Goal: Check status: Check status

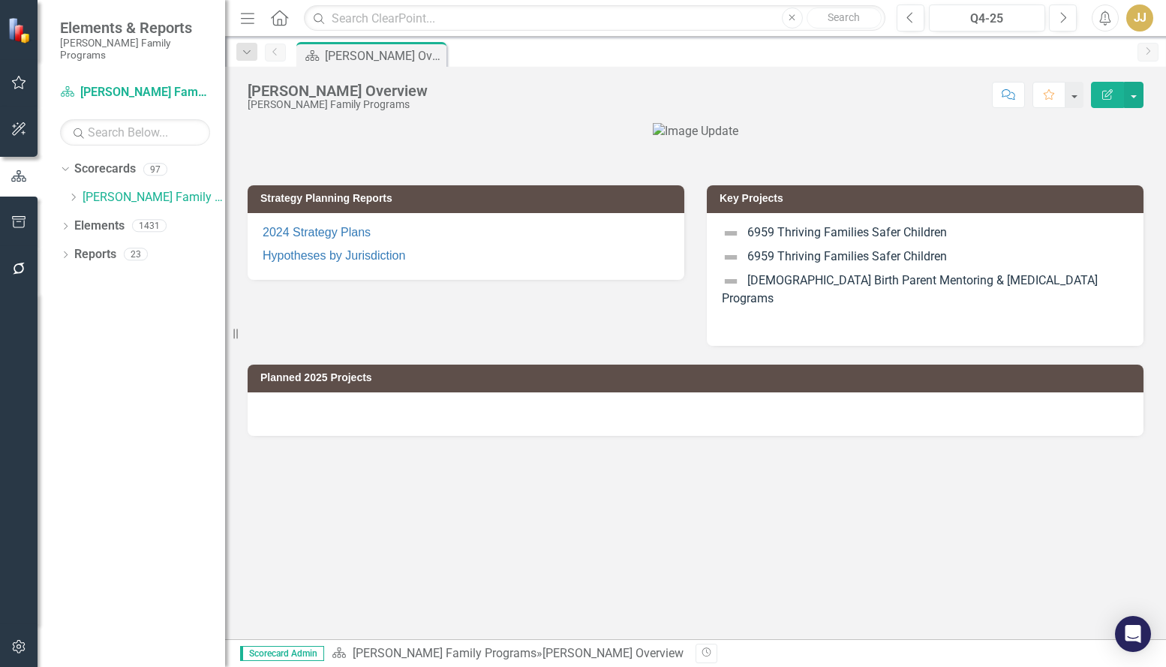
click at [69, 193] on icon "Dropdown" at bounding box center [73, 197] width 11 height 9
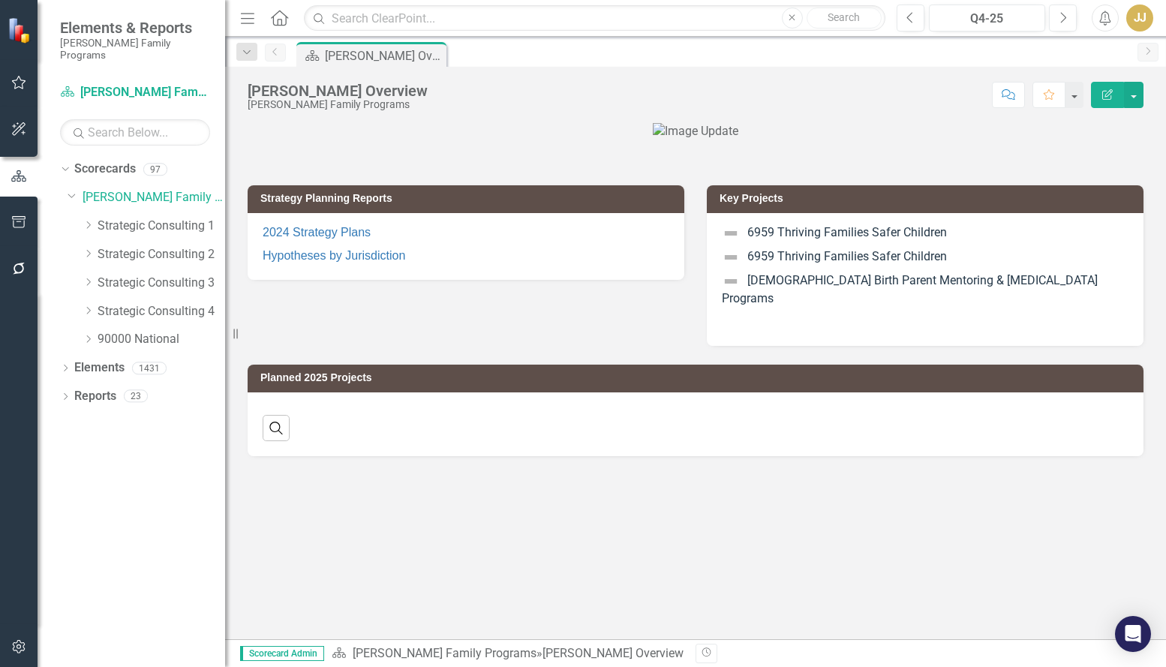
click at [87, 221] on icon "Dropdown" at bounding box center [88, 225] width 11 height 9
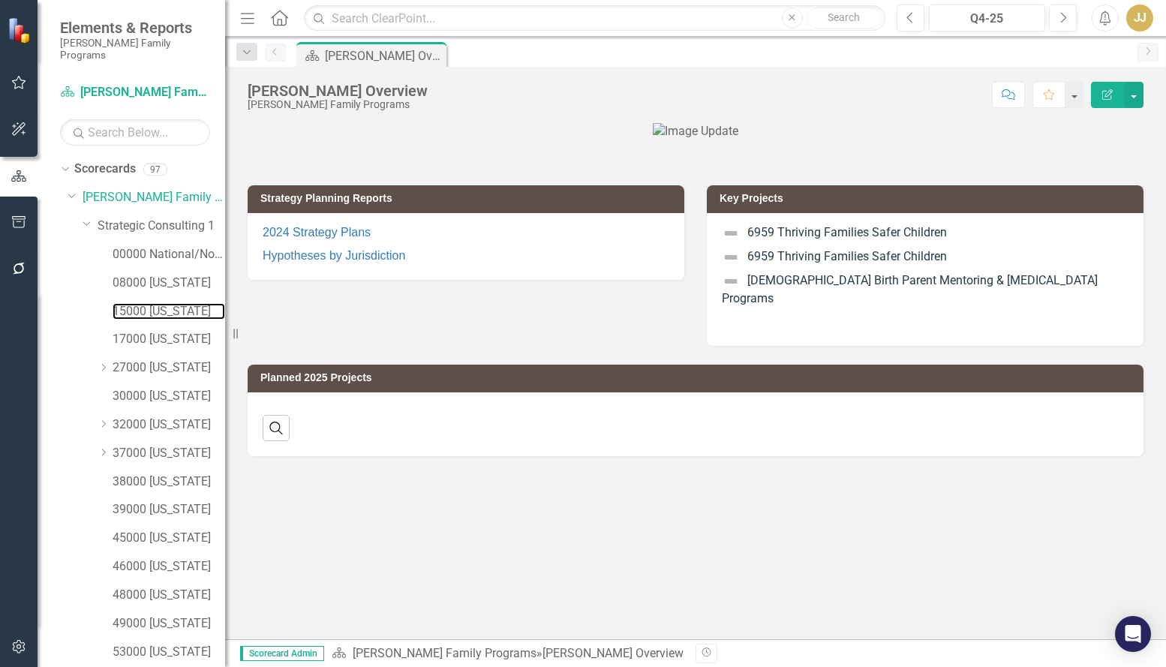
click at [154, 303] on link "15000 [US_STATE]" at bounding box center [169, 311] width 113 height 17
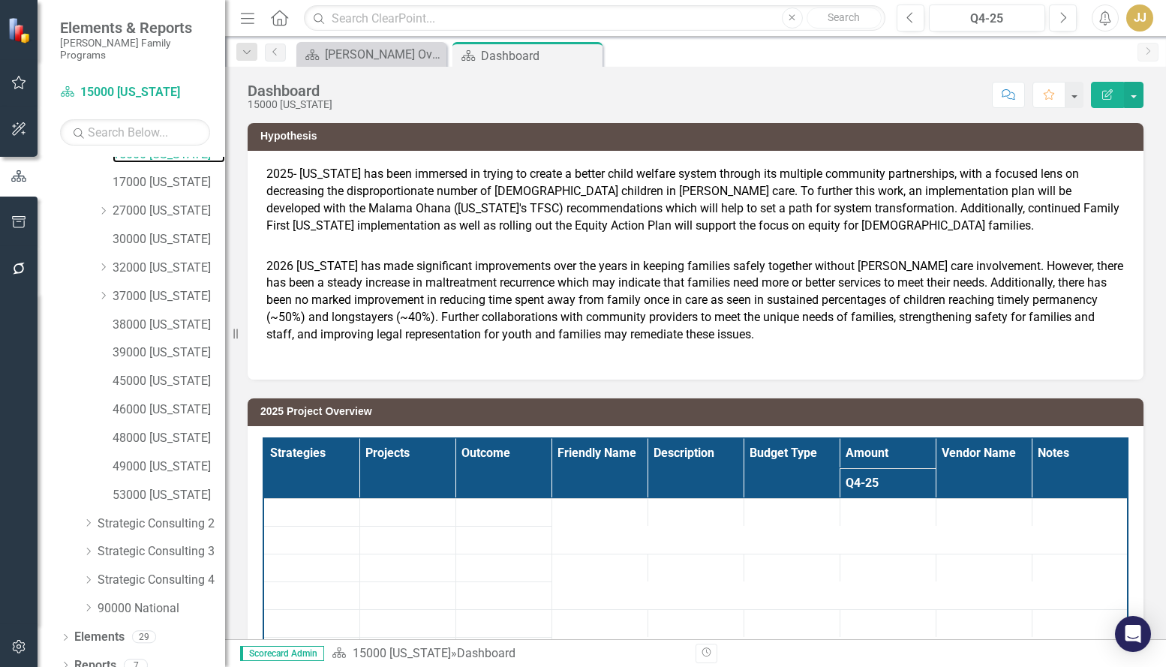
scroll to position [159, 0]
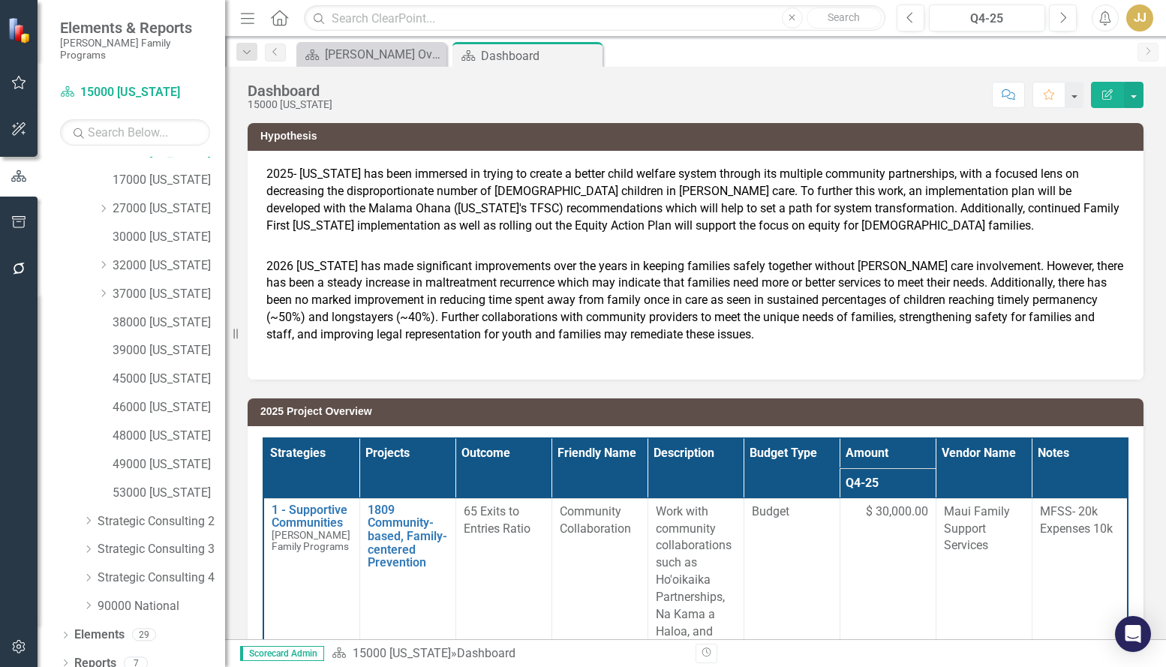
click at [64, 660] on icon "Dropdown" at bounding box center [65, 664] width 11 height 8
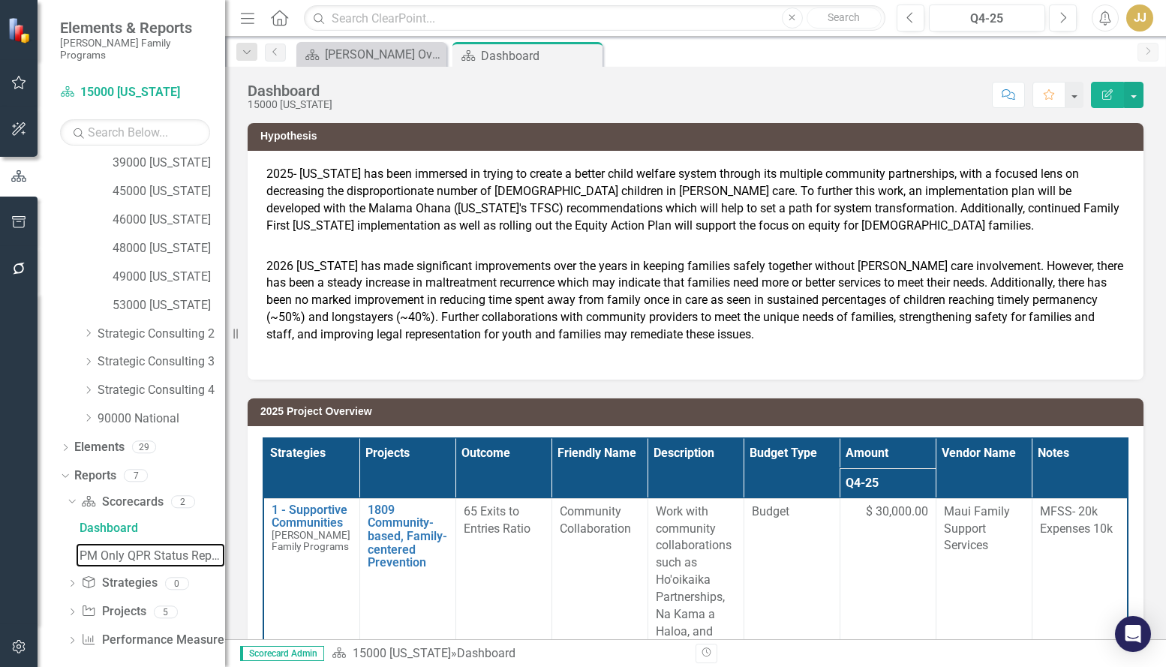
click at [164, 549] on div "PM Only QPR Status Report" at bounding box center [153, 556] width 146 height 14
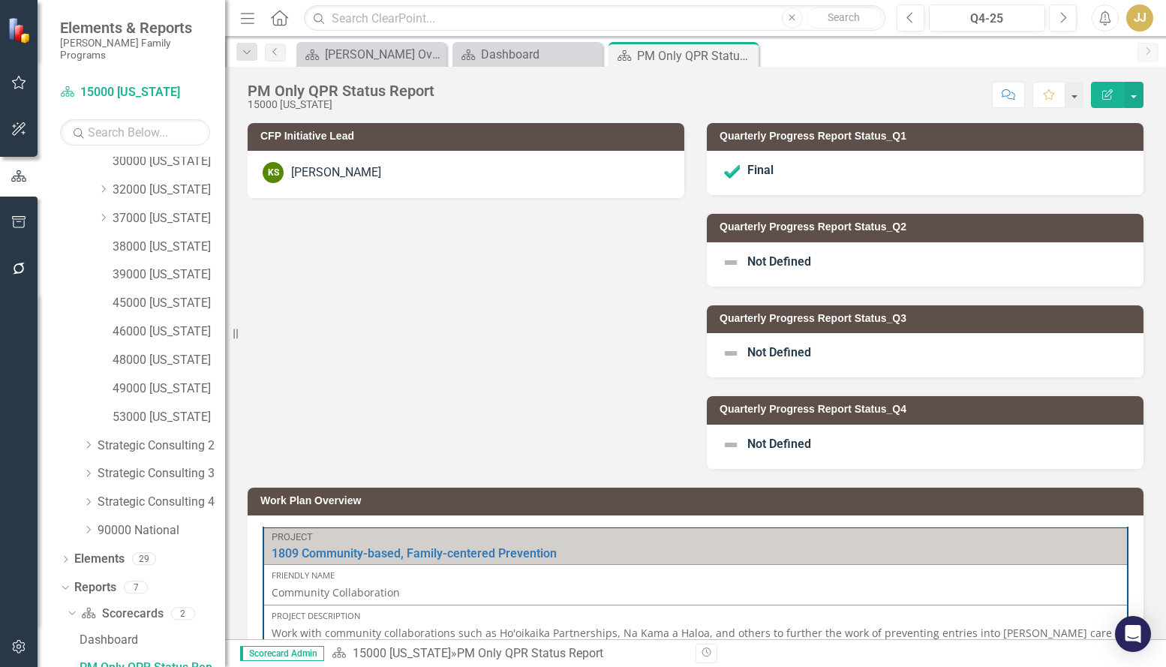
click at [763, 259] on span "Not Defined" at bounding box center [779, 261] width 64 height 14
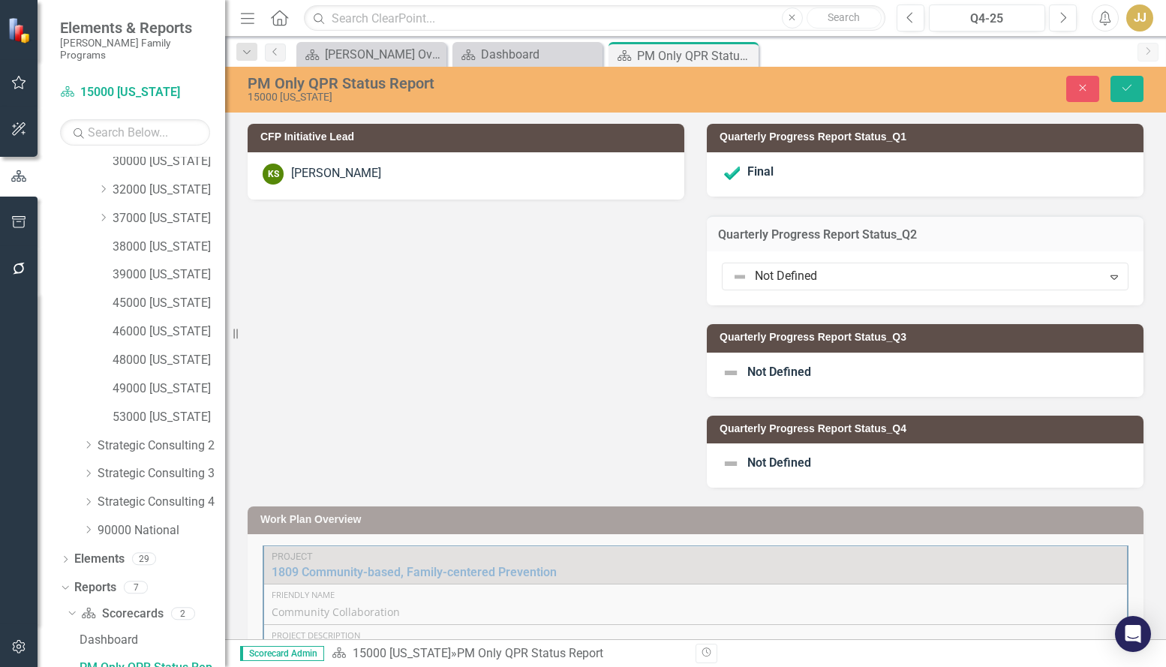
click at [772, 272] on div at bounding box center [912, 276] width 361 height 20
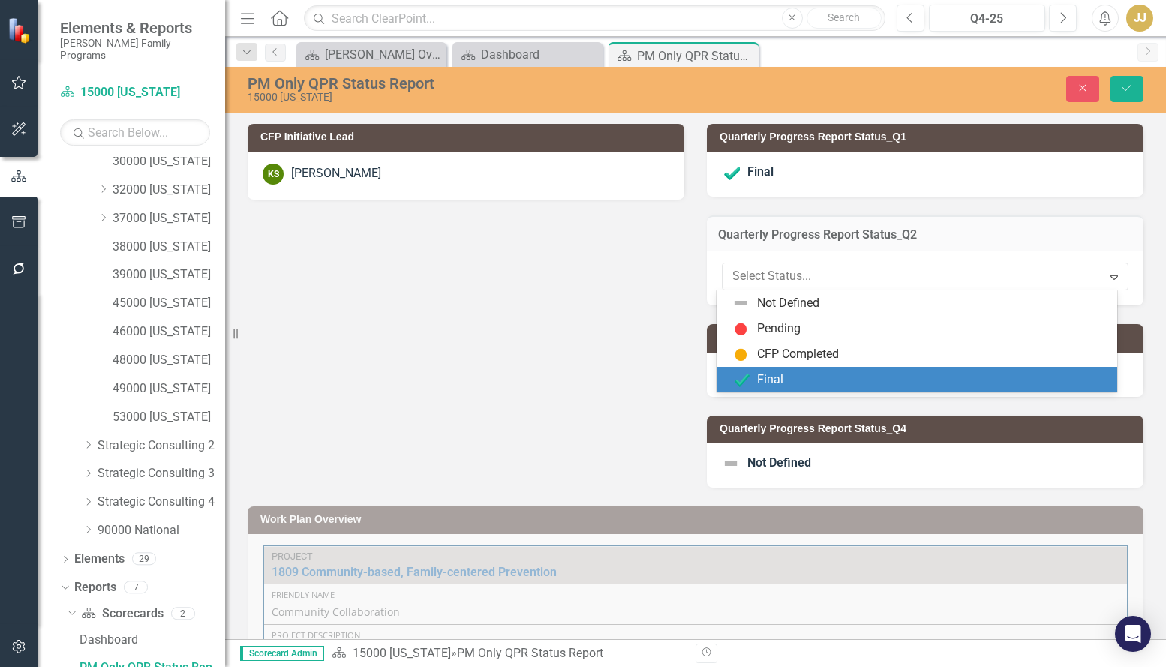
click at [778, 378] on div "Final" at bounding box center [770, 379] width 26 height 17
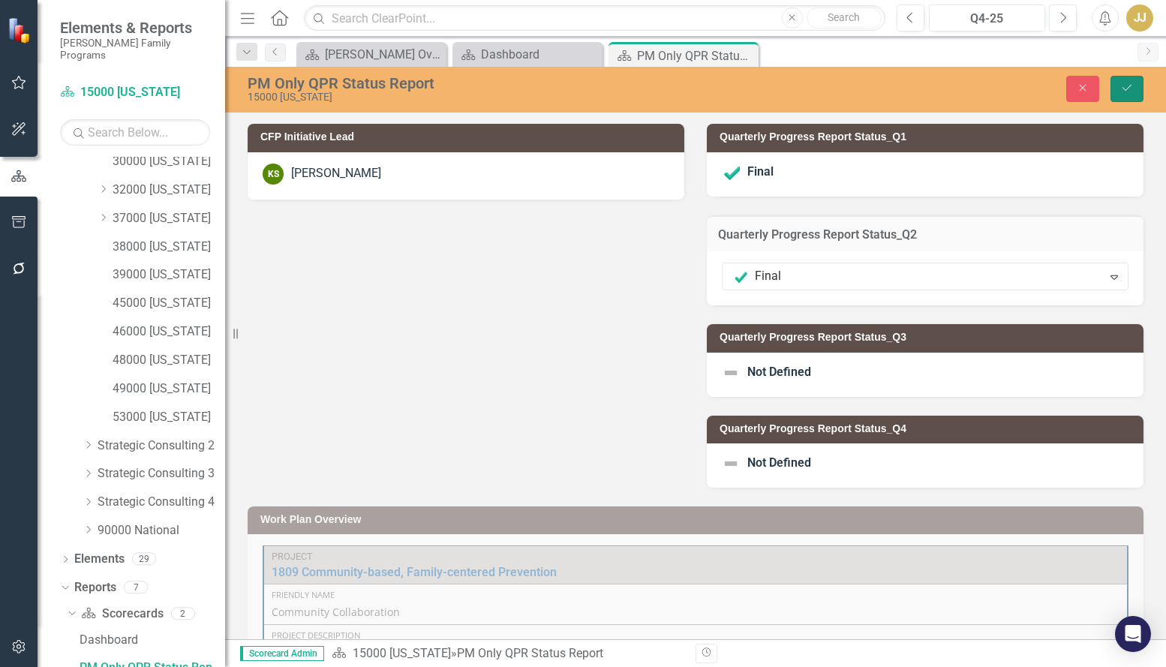
click at [1118, 86] on button "Save" at bounding box center [1126, 89] width 33 height 26
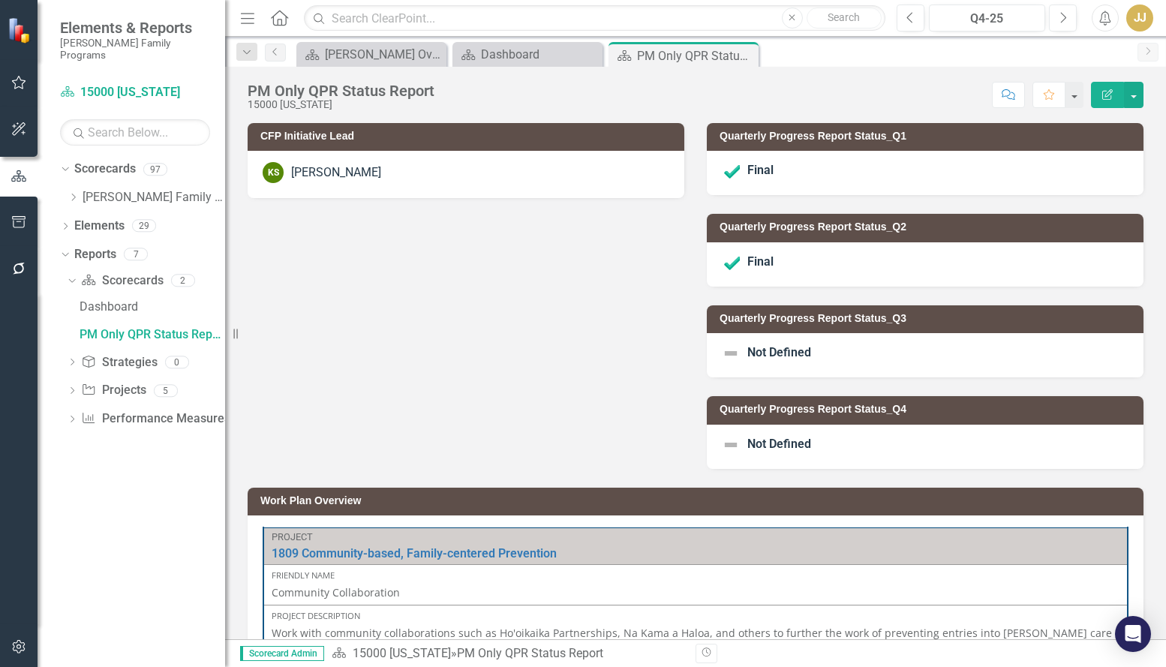
click at [0, 0] on icon "Close" at bounding box center [0, 0] width 0 height 0
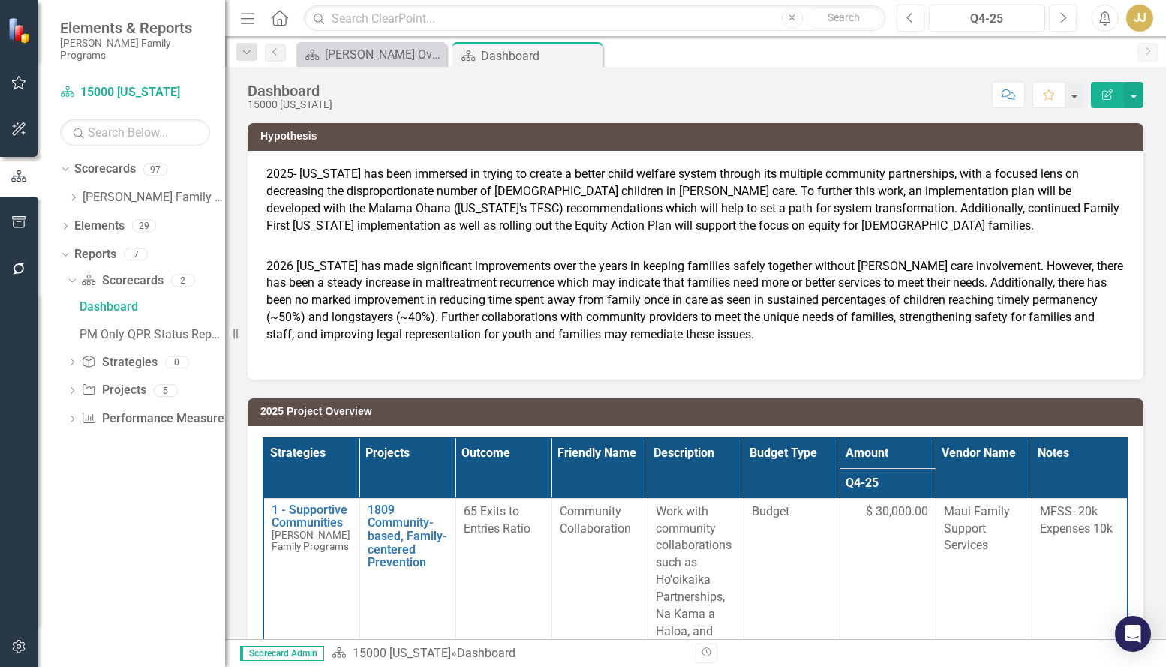
click at [74, 193] on icon "Dropdown" at bounding box center [73, 197] width 11 height 9
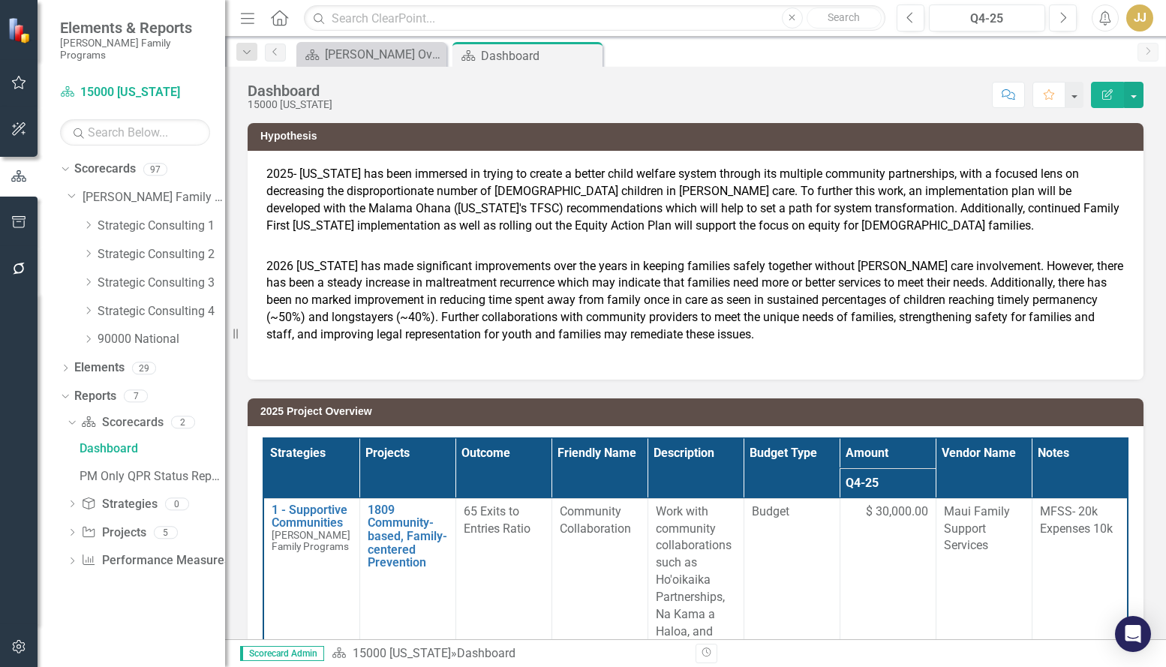
click at [86, 221] on icon "Dropdown" at bounding box center [88, 225] width 11 height 9
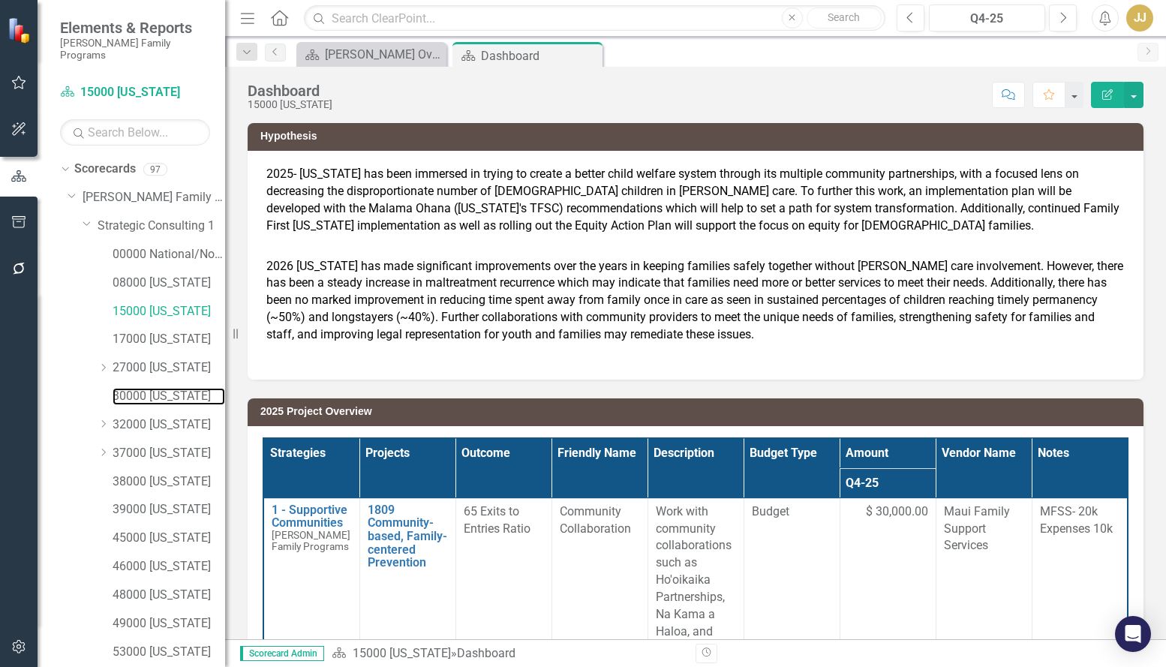
click at [181, 388] on link "30000 [US_STATE]" at bounding box center [169, 396] width 113 height 17
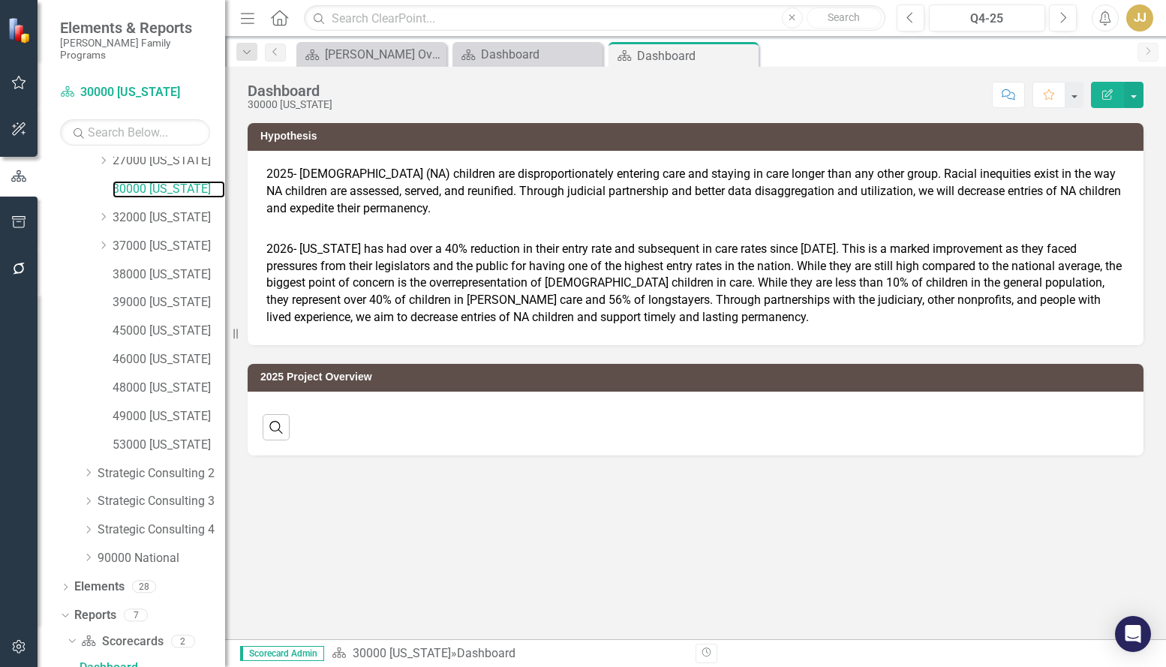
scroll to position [347, 0]
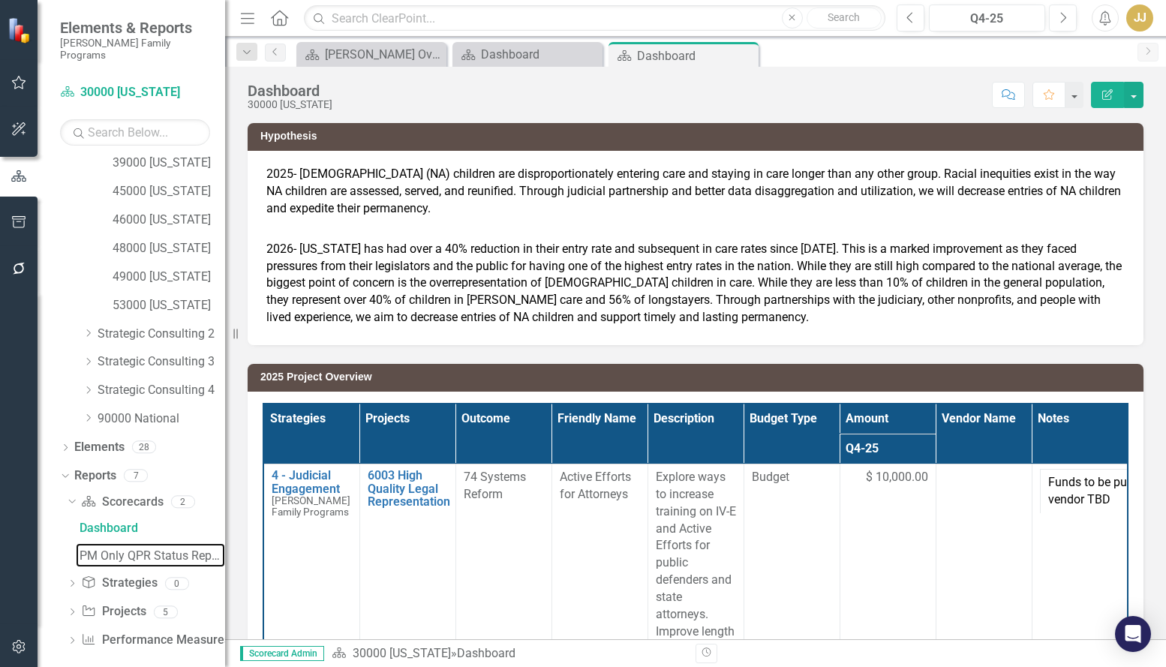
click at [119, 549] on div "PM Only QPR Status Report" at bounding box center [153, 556] width 146 height 14
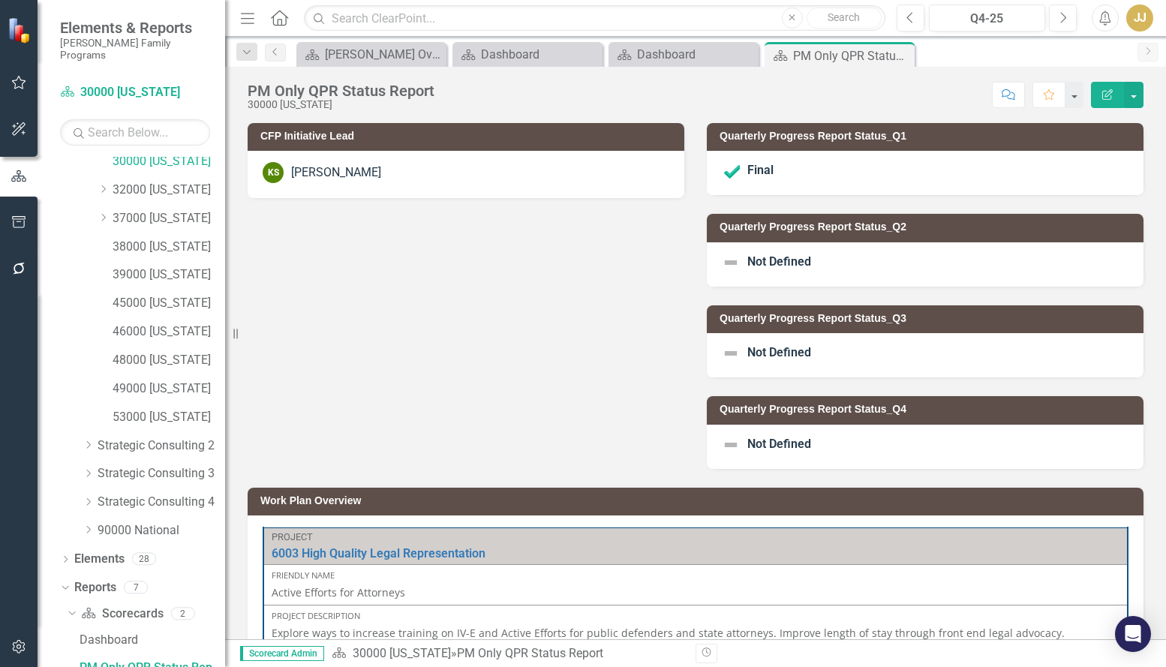
click at [800, 261] on span "Not Defined" at bounding box center [779, 261] width 64 height 14
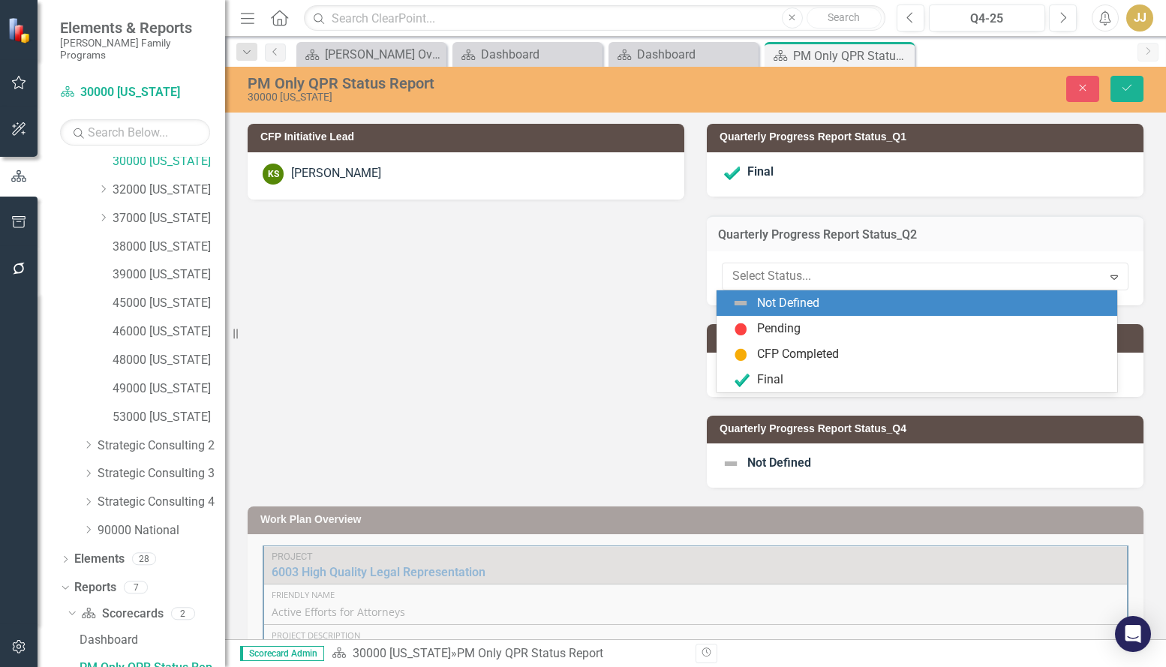
click at [785, 278] on div at bounding box center [912, 276] width 361 height 20
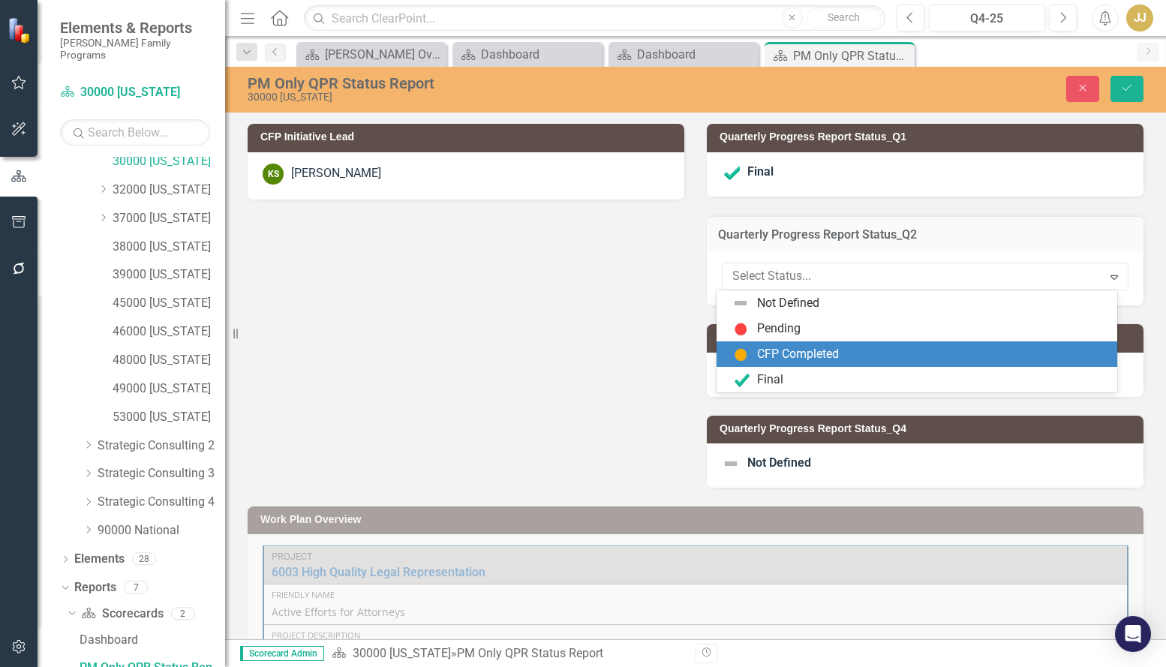
click at [779, 363] on div "CFP Completed" at bounding box center [919, 354] width 377 height 18
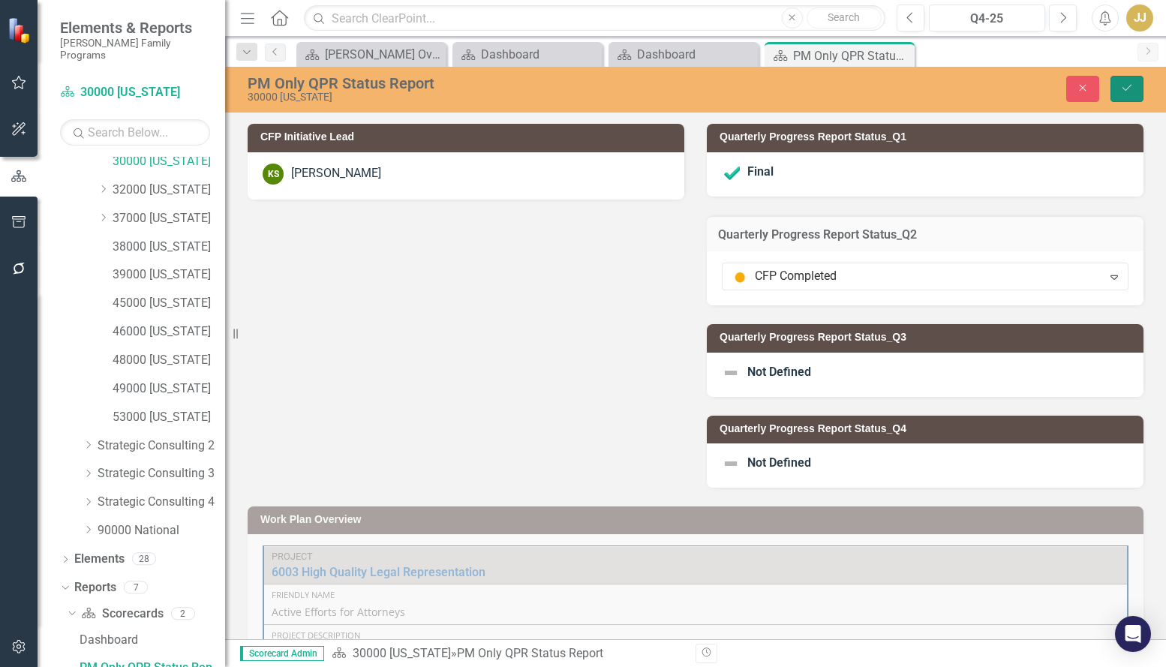
click at [1139, 83] on button "Save" at bounding box center [1126, 89] width 33 height 26
